Goal: Task Accomplishment & Management: Manage account settings

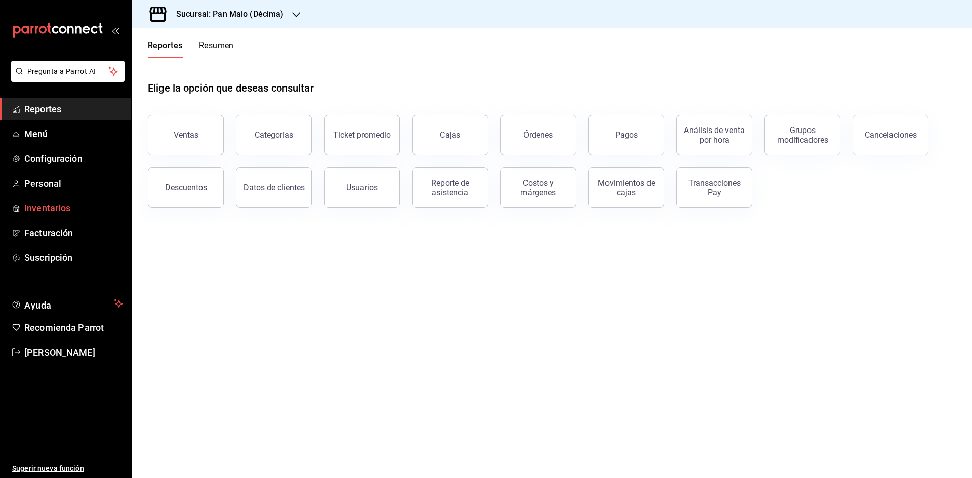
click at [43, 206] on span "Inventarios" at bounding box center [73, 208] width 99 height 14
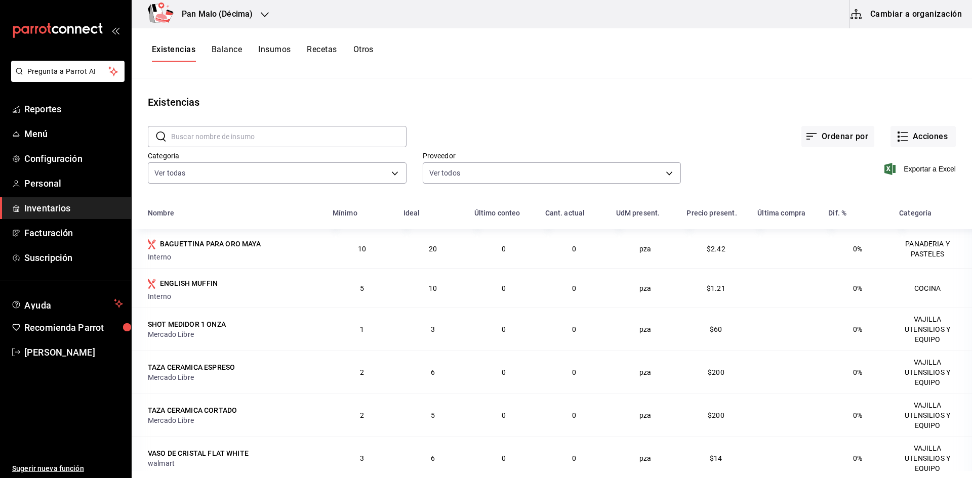
click at [270, 47] on button "Insumos" at bounding box center [274, 53] width 32 height 17
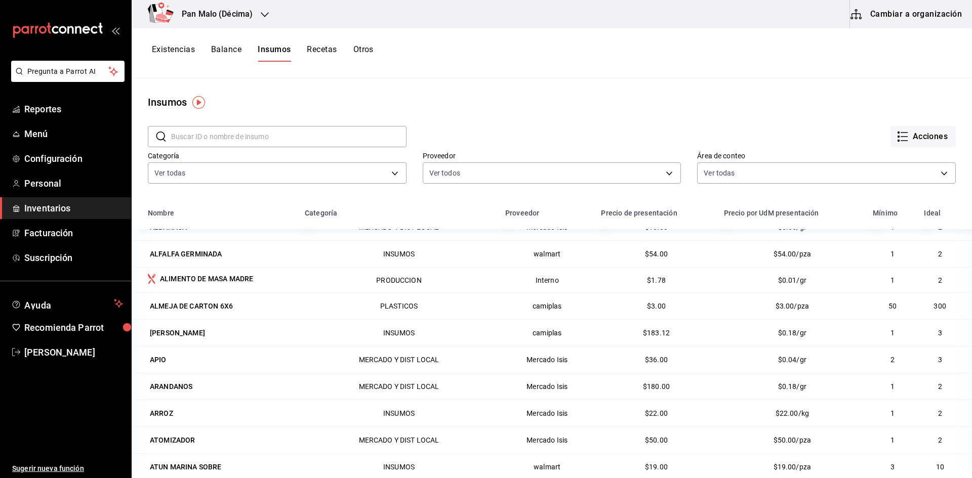
scroll to position [456, 0]
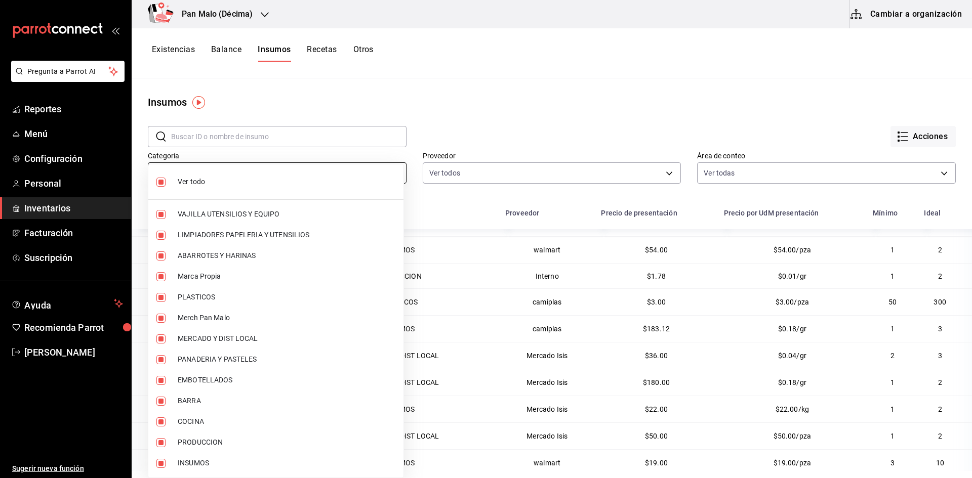
click at [363, 177] on body "Pregunta a Parrot AI Reportes Menú Configuración Personal Inventarios Facturaci…" at bounding box center [486, 235] width 972 height 471
click at [160, 182] on input "checkbox" at bounding box center [160, 182] width 9 height 9
checkbox input "false"
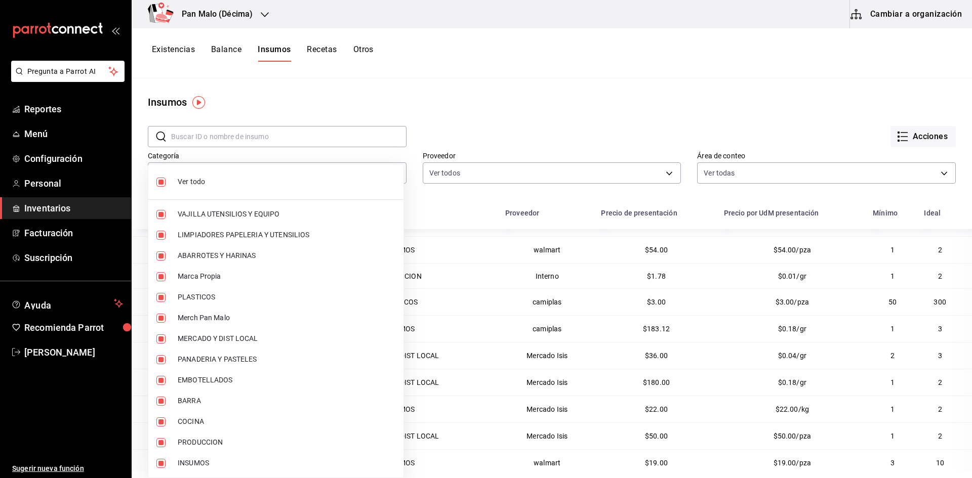
checkbox input "false"
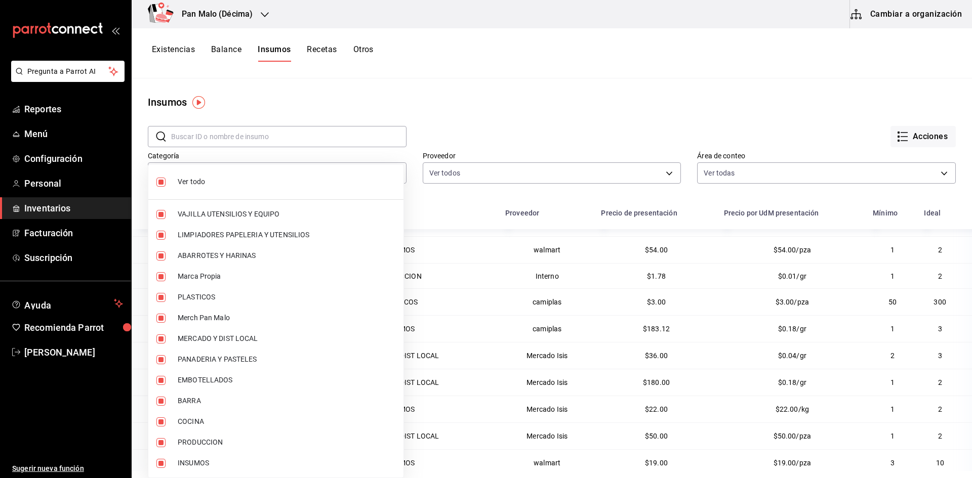
checkbox input "false"
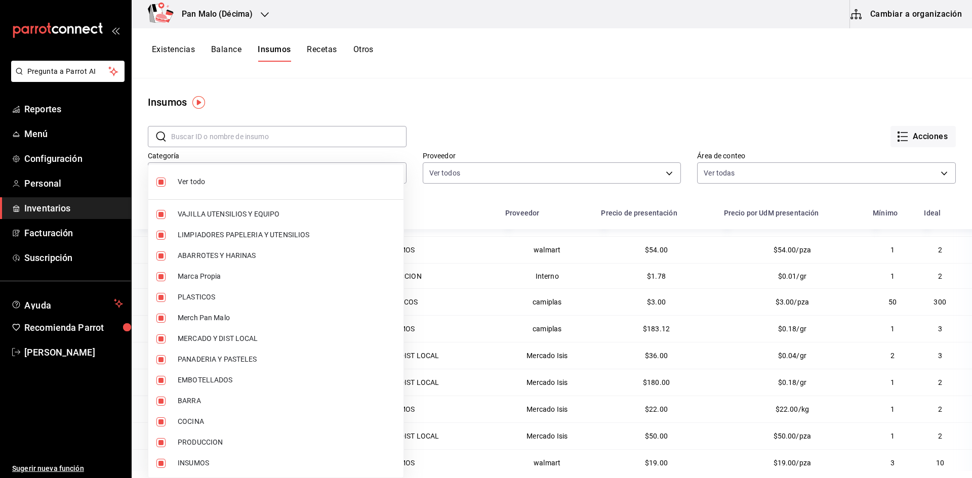
checkbox input "false"
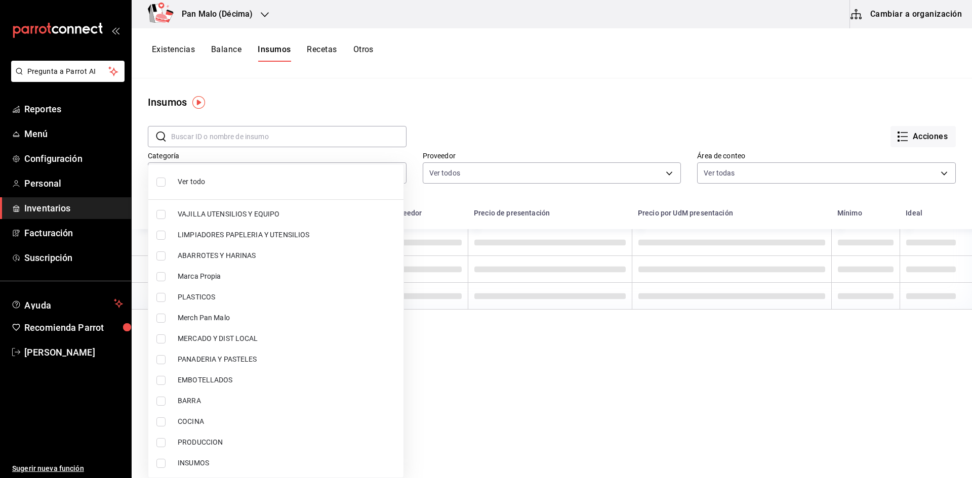
scroll to position [0, 0]
click at [158, 297] on input "checkbox" at bounding box center [160, 297] width 9 height 9
checkbox input "true"
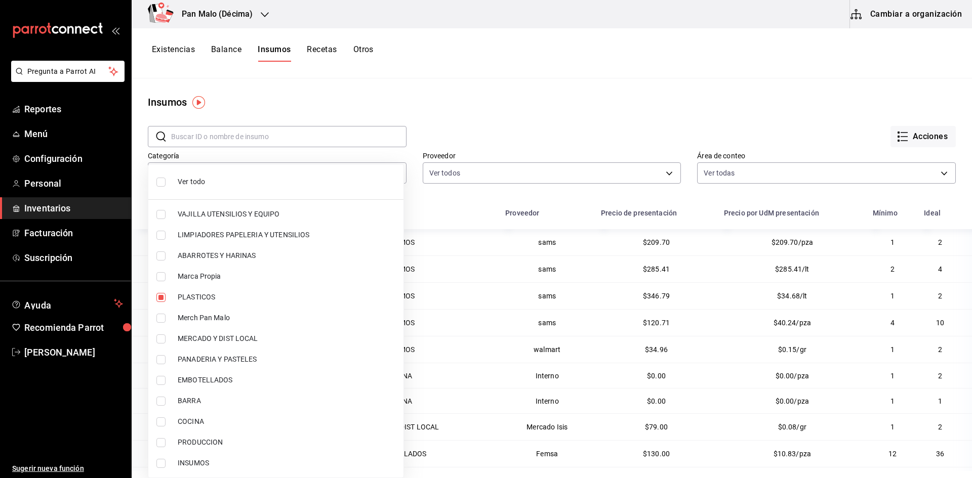
type input "845d24ca-60dd-4e7e-b3c9-ca2702778d83"
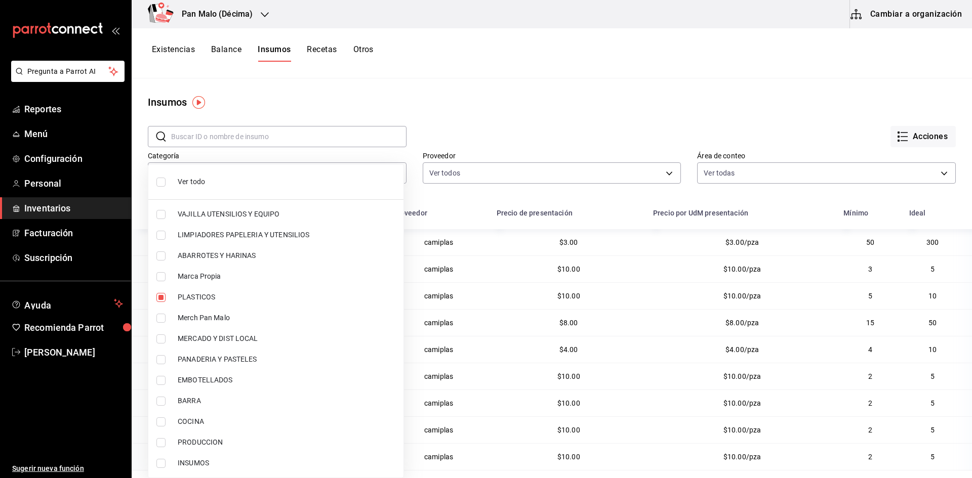
click at [541, 101] on div at bounding box center [486, 239] width 972 height 478
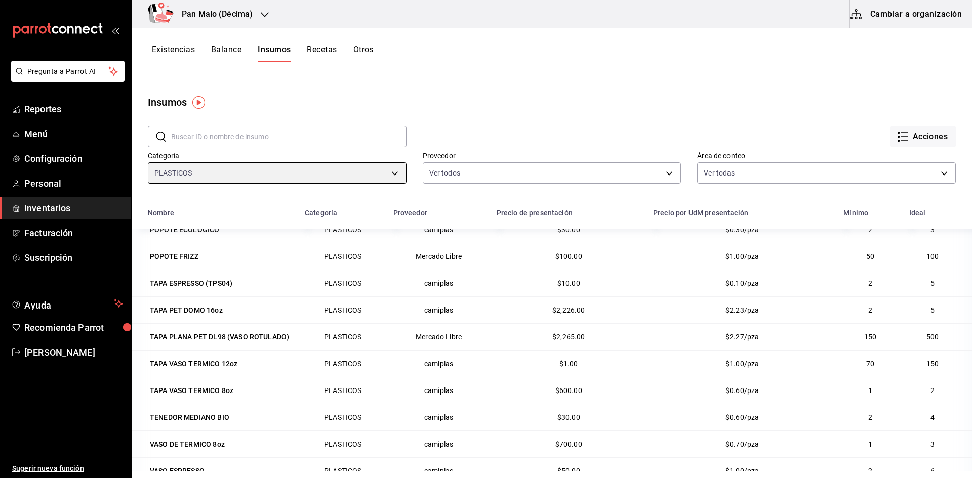
scroll to position [598, 0]
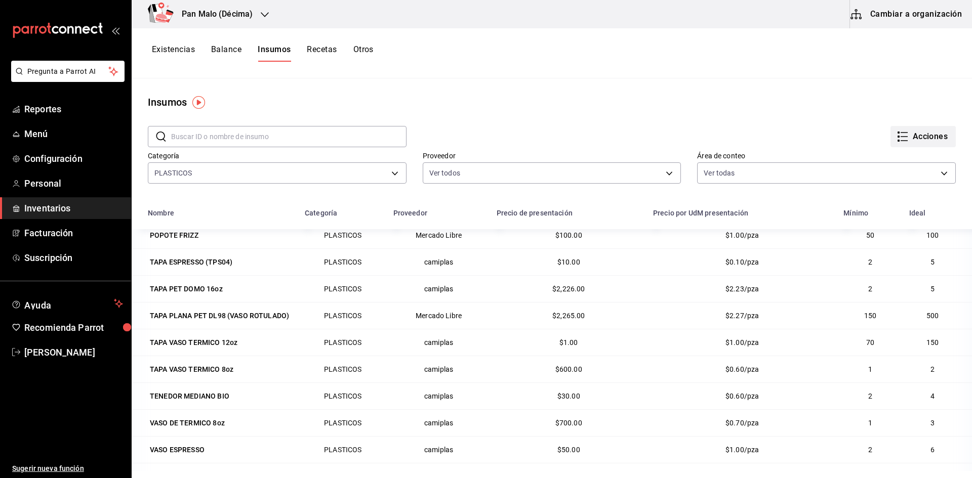
click at [926, 138] on button "Acciones" at bounding box center [922, 136] width 65 height 21
click at [700, 109] on div at bounding box center [486, 239] width 972 height 478
